Goal: Information Seeking & Learning: Learn about a topic

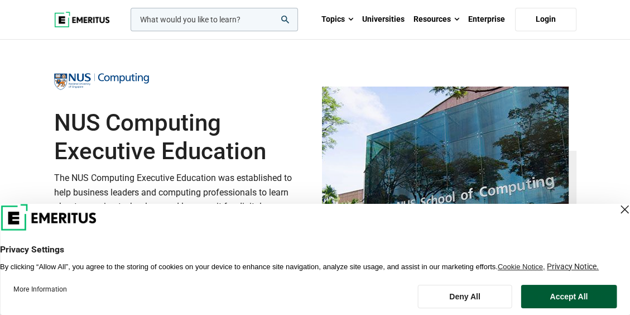
click at [563, 295] on button "Accept All" at bounding box center [568, 295] width 95 height 23
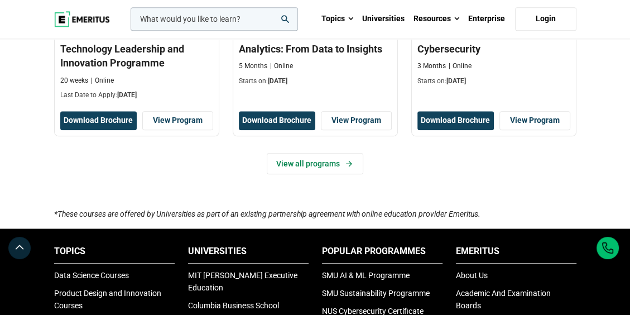
scroll to position [909, 0]
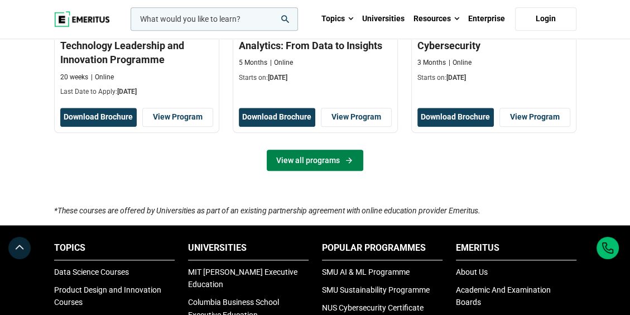
click at [344, 156] on icon at bounding box center [348, 160] width 9 height 9
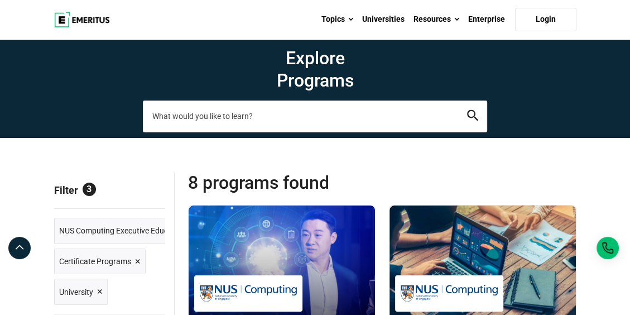
click at [278, 108] on input "search-page" at bounding box center [315, 115] width 344 height 31
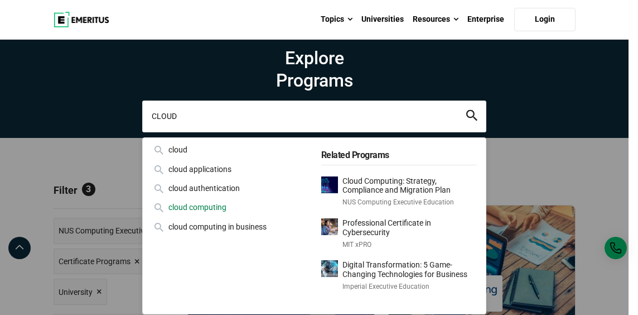
type input "CLOUD"
click at [204, 207] on div "cloud computing" at bounding box center [230, 207] width 156 height 12
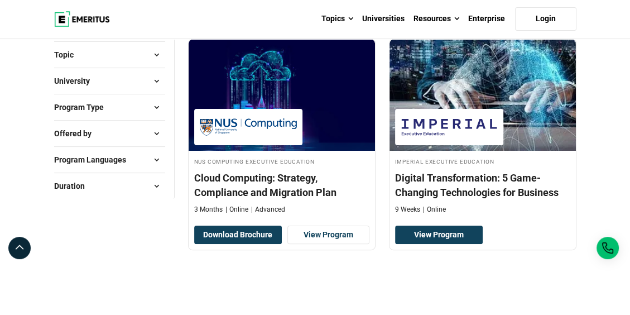
scroll to position [173, 0]
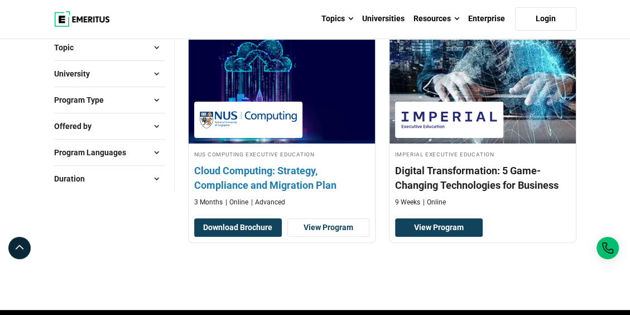
click at [264, 176] on h4 "Cloud Computing: Strategy, Compliance and Migration Plan" at bounding box center [281, 177] width 175 height 28
click at [329, 225] on link "View Program" at bounding box center [328, 227] width 82 height 19
